Goal: Transaction & Acquisition: Purchase product/service

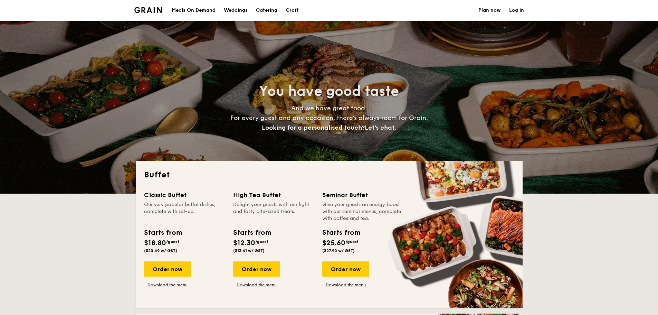
select select
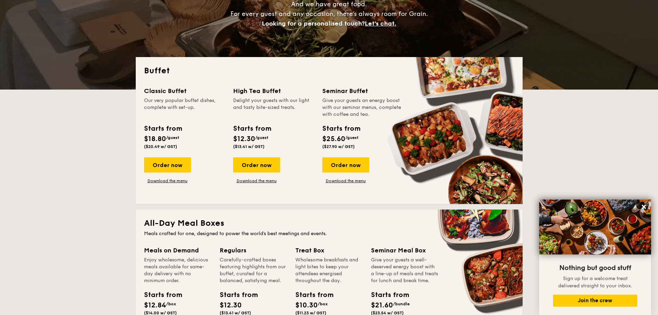
scroll to position [104, 0]
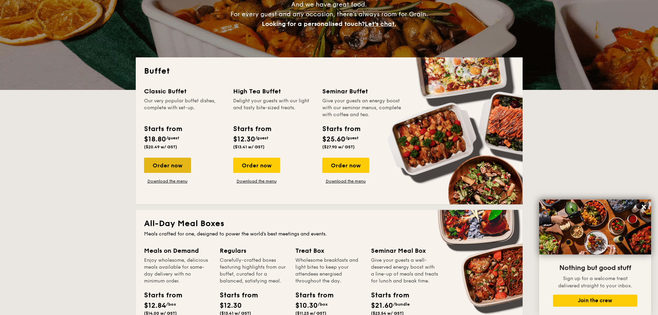
click at [175, 165] on div "Order now" at bounding box center [167, 165] width 47 height 15
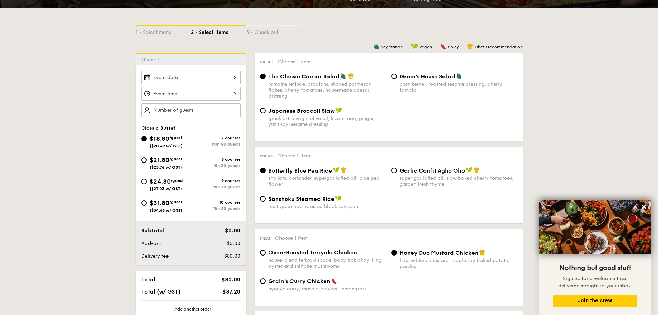
scroll to position [138, 0]
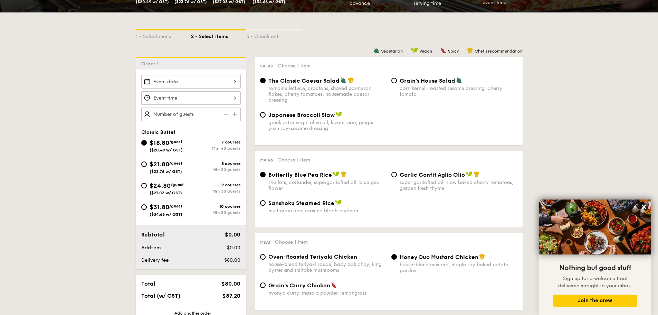
select select
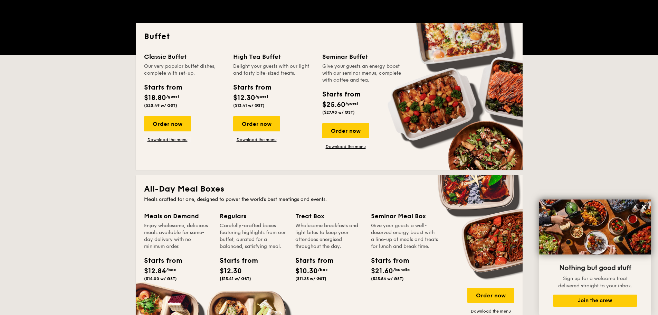
scroll to position [104, 0]
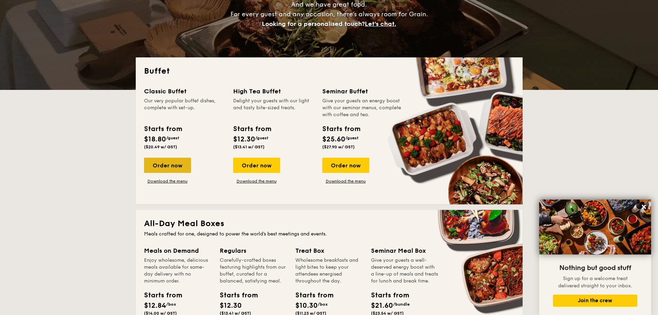
click at [165, 163] on div "Order now" at bounding box center [167, 165] width 47 height 15
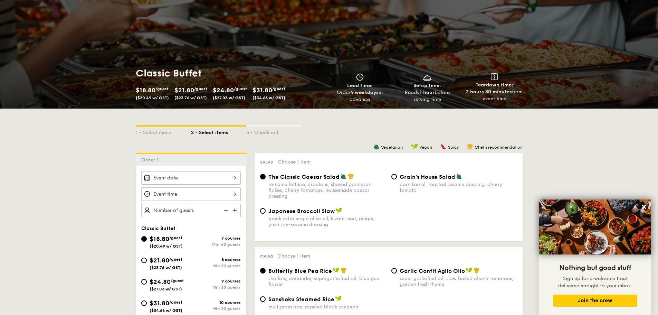
scroll to position [69, 0]
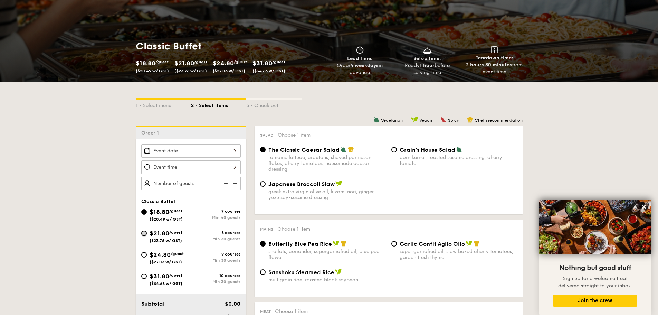
click at [146, 234] on input "$21.80 /guest ($23.76 w/ GST) 8 courses Min 30 guests" at bounding box center [144, 234] width 6 height 6
radio input "true"
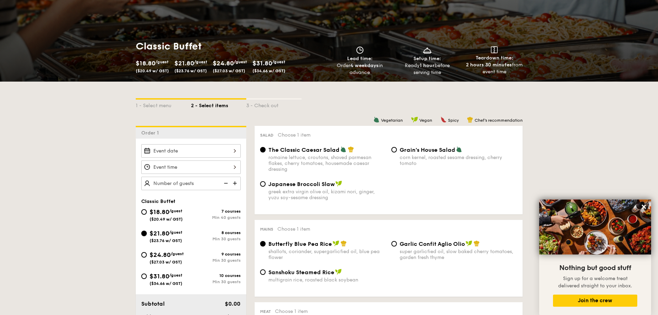
radio input "true"
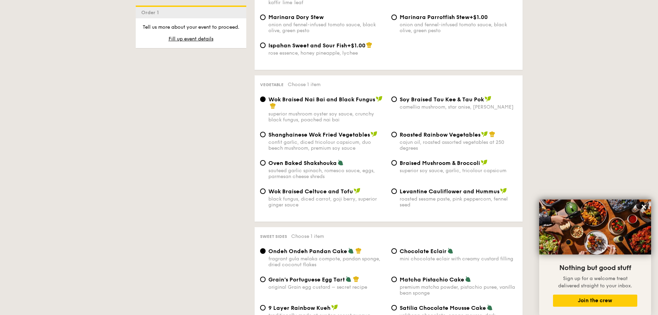
scroll to position [830, 0]
